Goal: Transaction & Acquisition: Download file/media

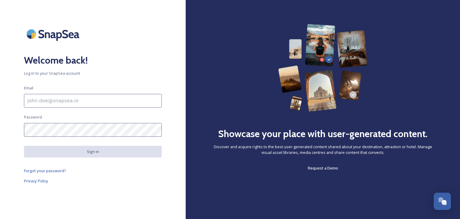
click at [105, 97] on input at bounding box center [93, 101] width 138 height 14
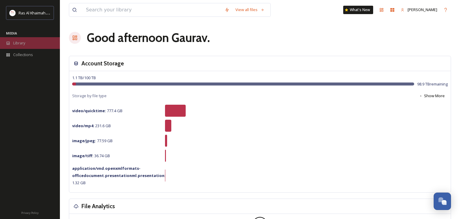
click at [35, 42] on div "Library" at bounding box center [30, 43] width 60 height 12
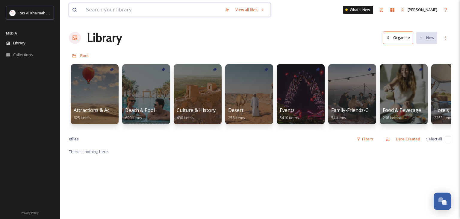
click at [136, 11] on input at bounding box center [152, 9] width 139 height 13
type input "al [GEOGRAPHIC_DATA]"
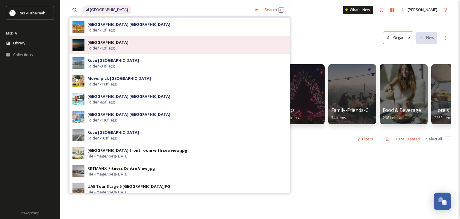
click at [125, 38] on div "Al Marjan Island Folder - 12 file(s)" at bounding box center [179, 45] width 220 height 18
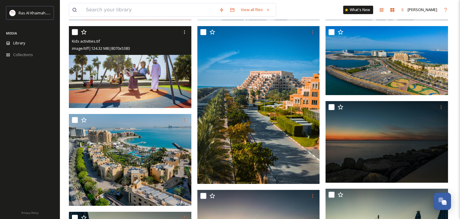
scroll to position [143, 0]
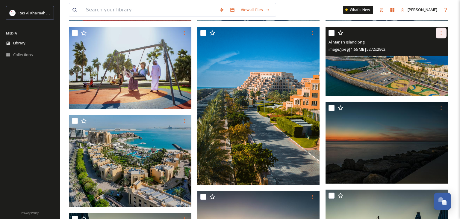
click at [441, 35] on div at bounding box center [441, 33] width 11 height 11
click at [440, 58] on span "Download" at bounding box center [434, 58] width 18 height 6
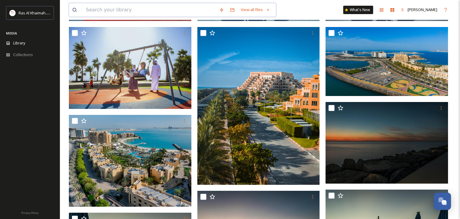
click at [201, 11] on input at bounding box center [149, 9] width 133 height 13
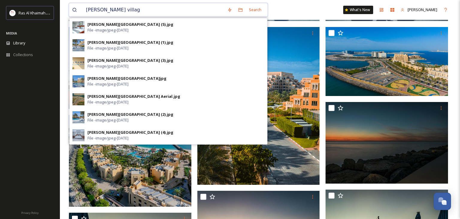
type input "[PERSON_NAME][GEOGRAPHIC_DATA]"
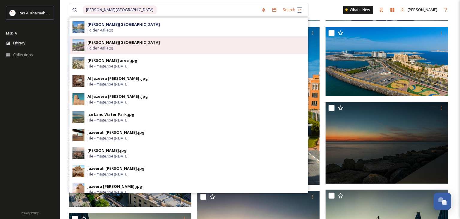
click at [143, 46] on div "[PERSON_NAME] Village Folder - 8 file(s)" at bounding box center [195, 45] width 217 height 11
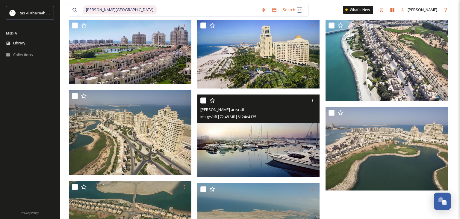
scroll to position [62, 0]
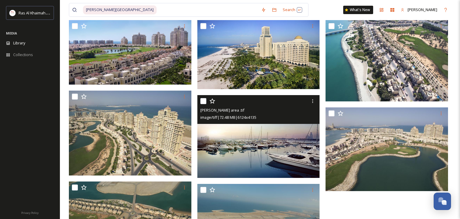
click at [253, 142] on img at bounding box center [258, 136] width 122 height 83
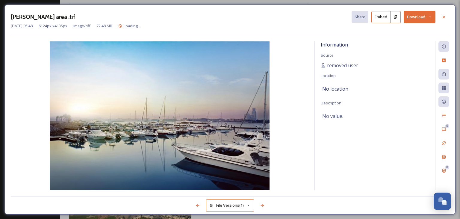
click at [424, 18] on button "Download" at bounding box center [420, 17] width 32 height 12
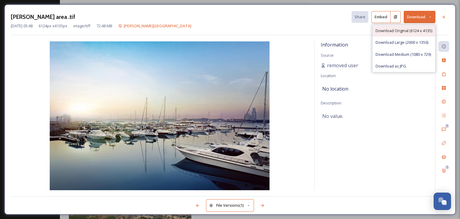
click at [416, 30] on span "Download Original (6124 x 4135)" at bounding box center [404, 31] width 57 height 6
